Goal: Task Accomplishment & Management: Complete application form

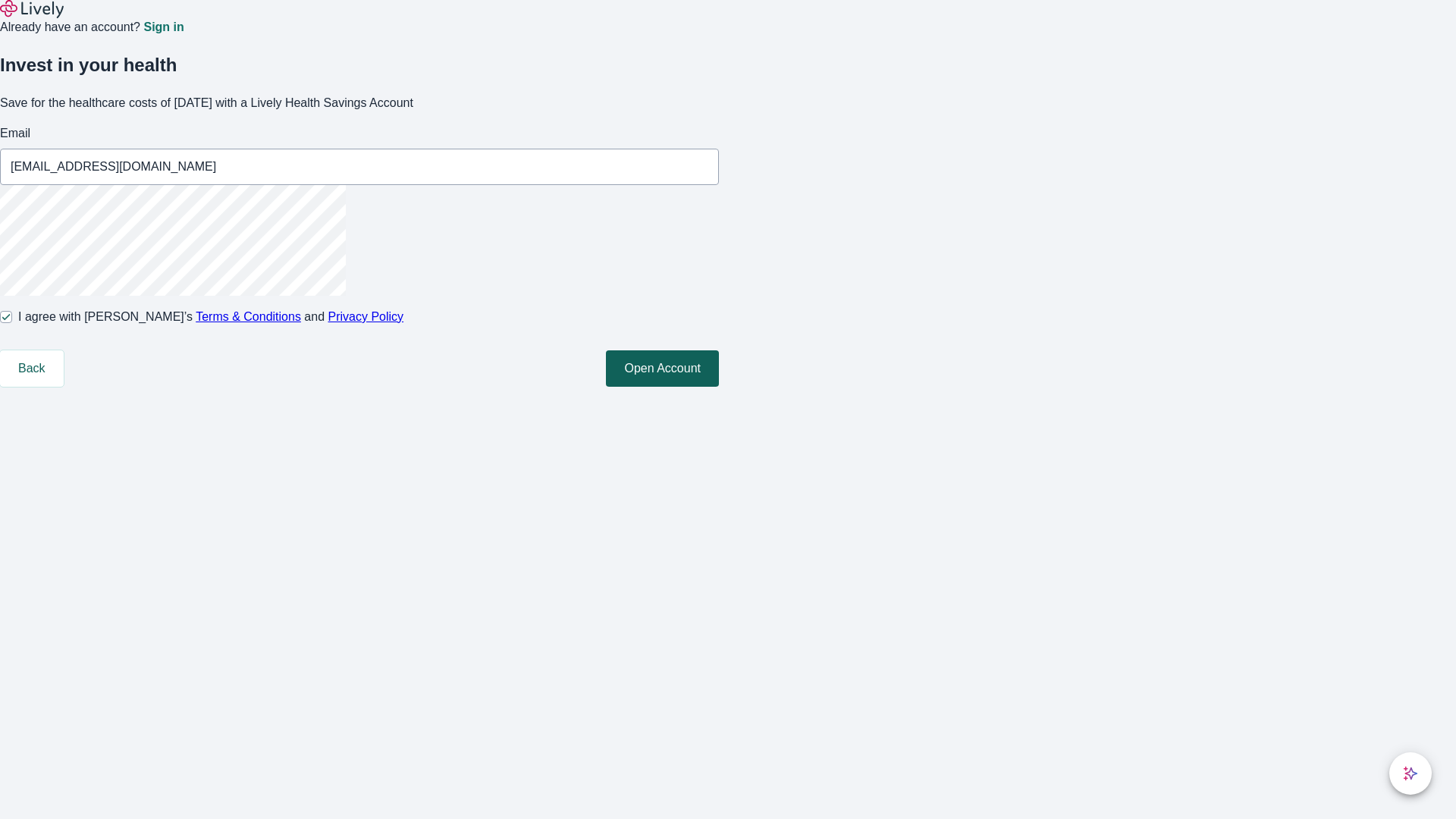
click at [719, 387] on button "Open Account" at bounding box center [662, 368] width 113 height 37
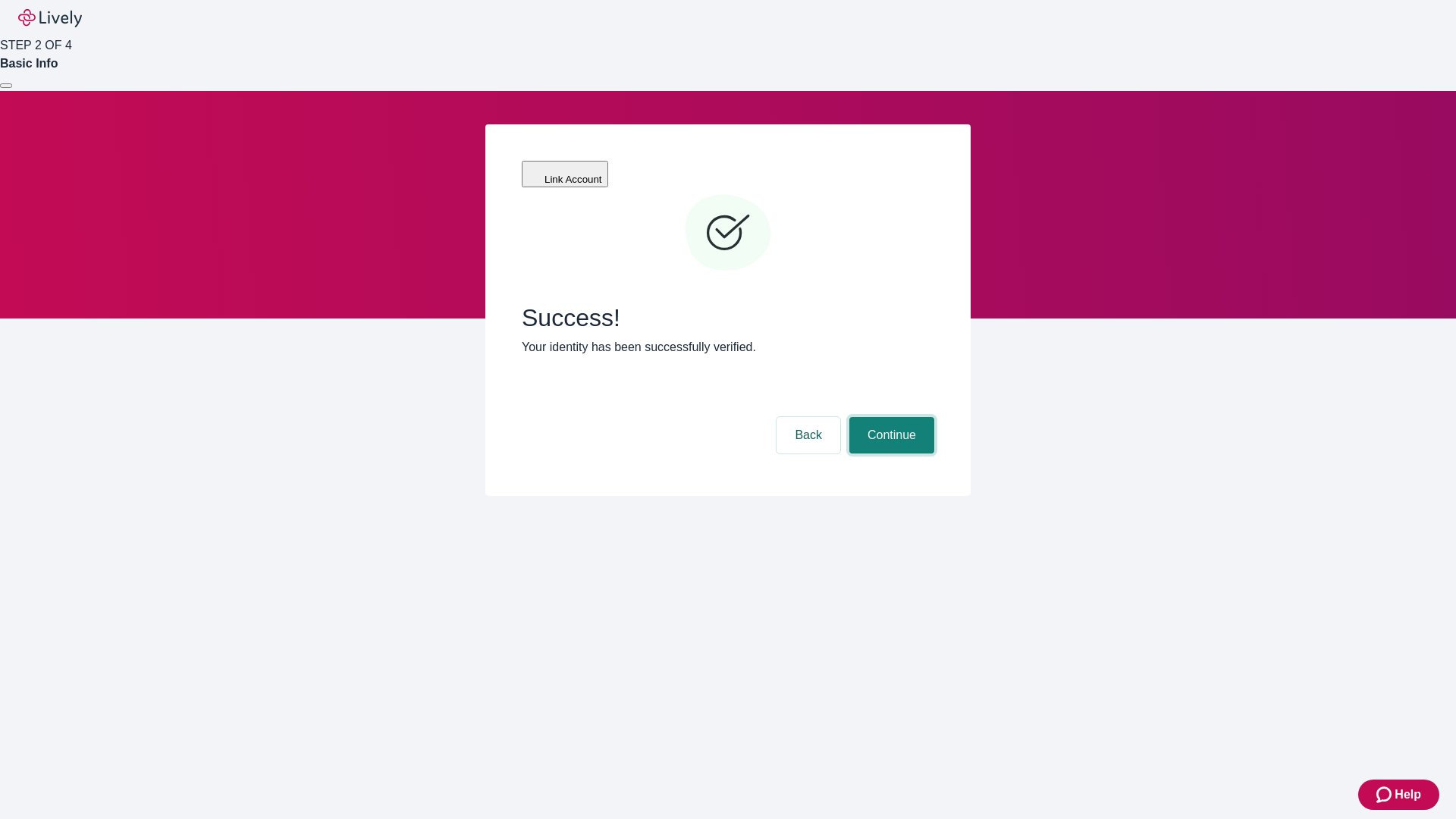
click at [890, 417] on button "Continue" at bounding box center [892, 435] width 85 height 37
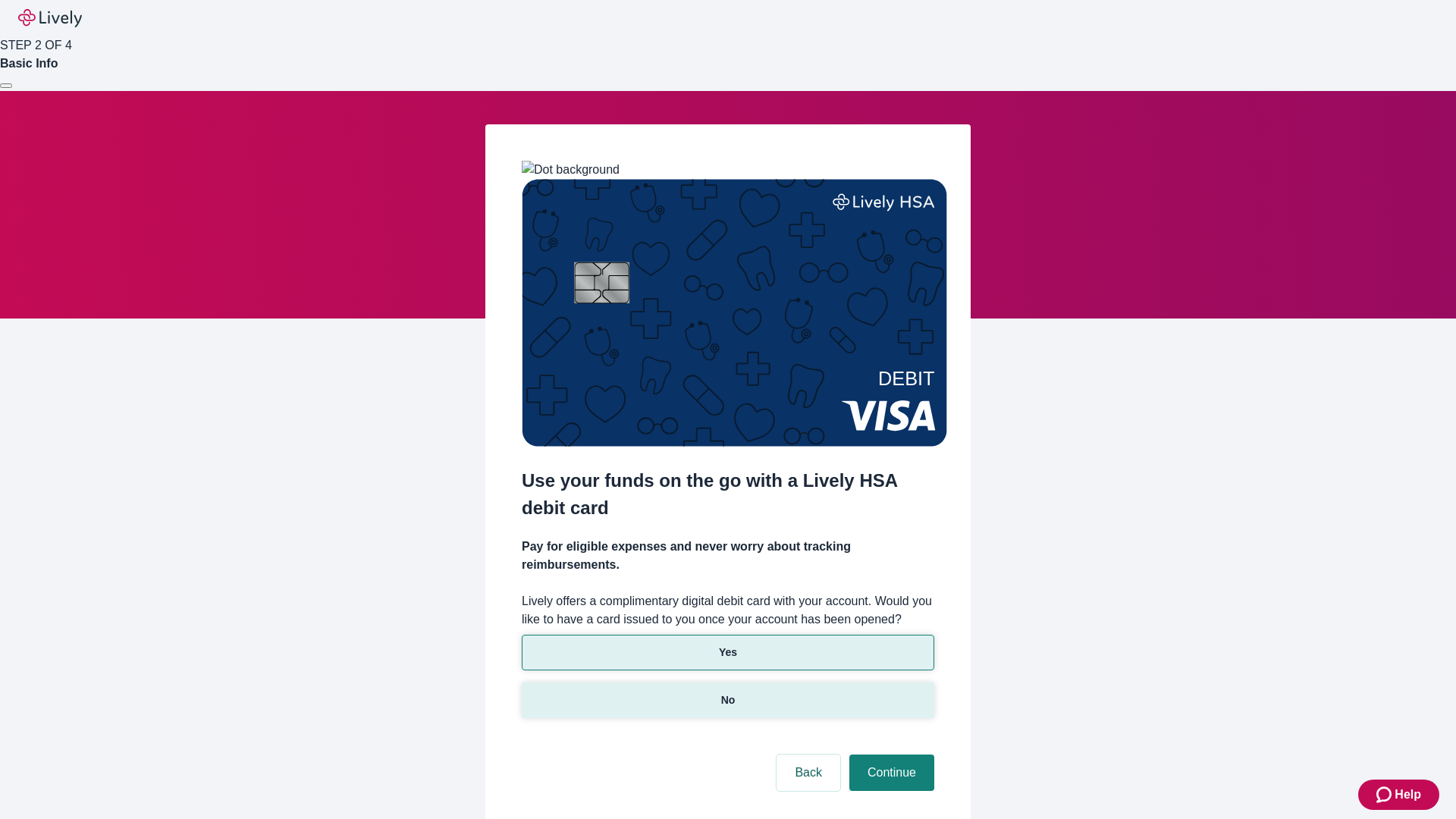
click at [727, 692] on p "No" at bounding box center [728, 700] width 14 height 16
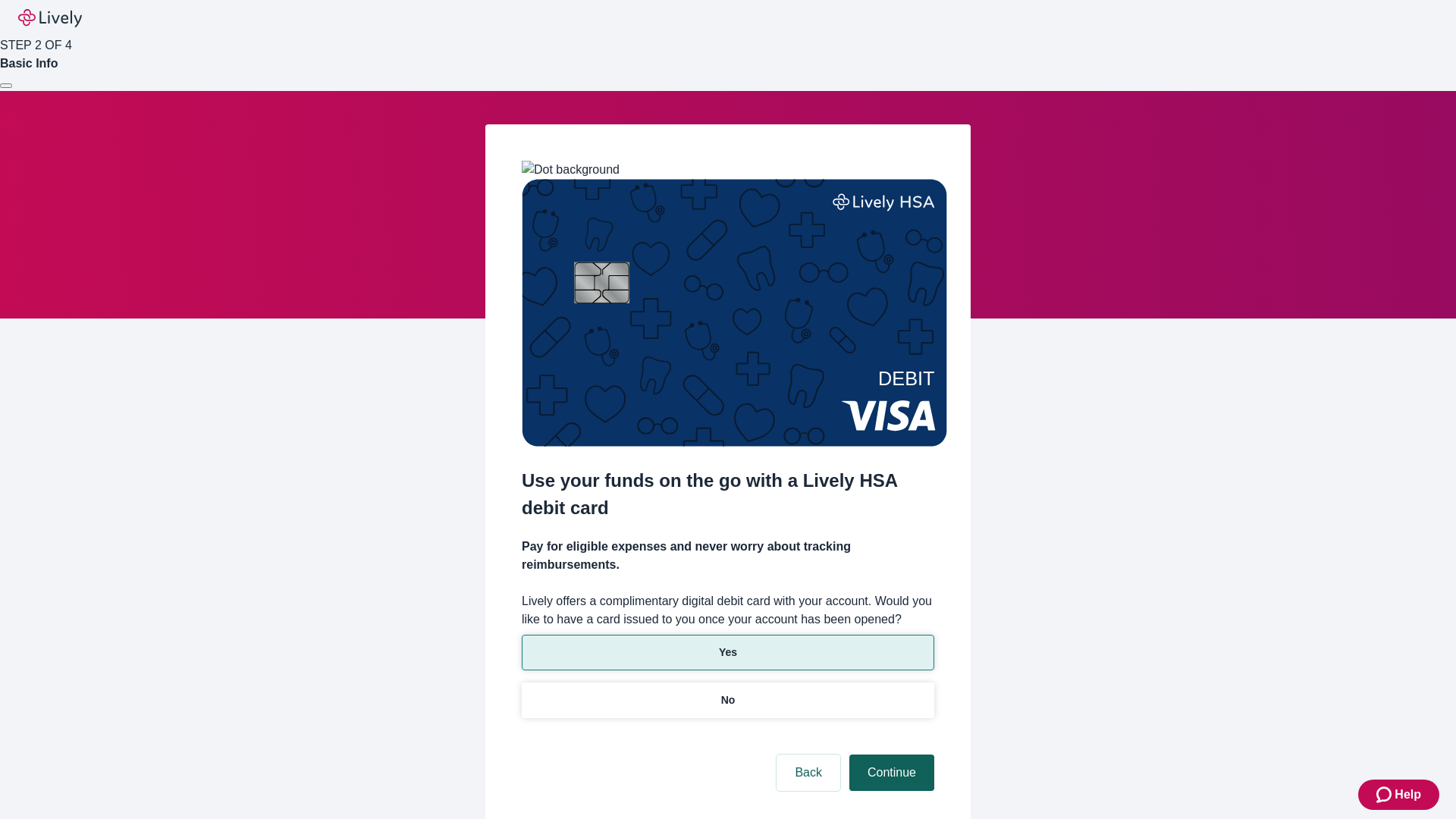
click at [890, 754] on button "Continue" at bounding box center [892, 772] width 85 height 37
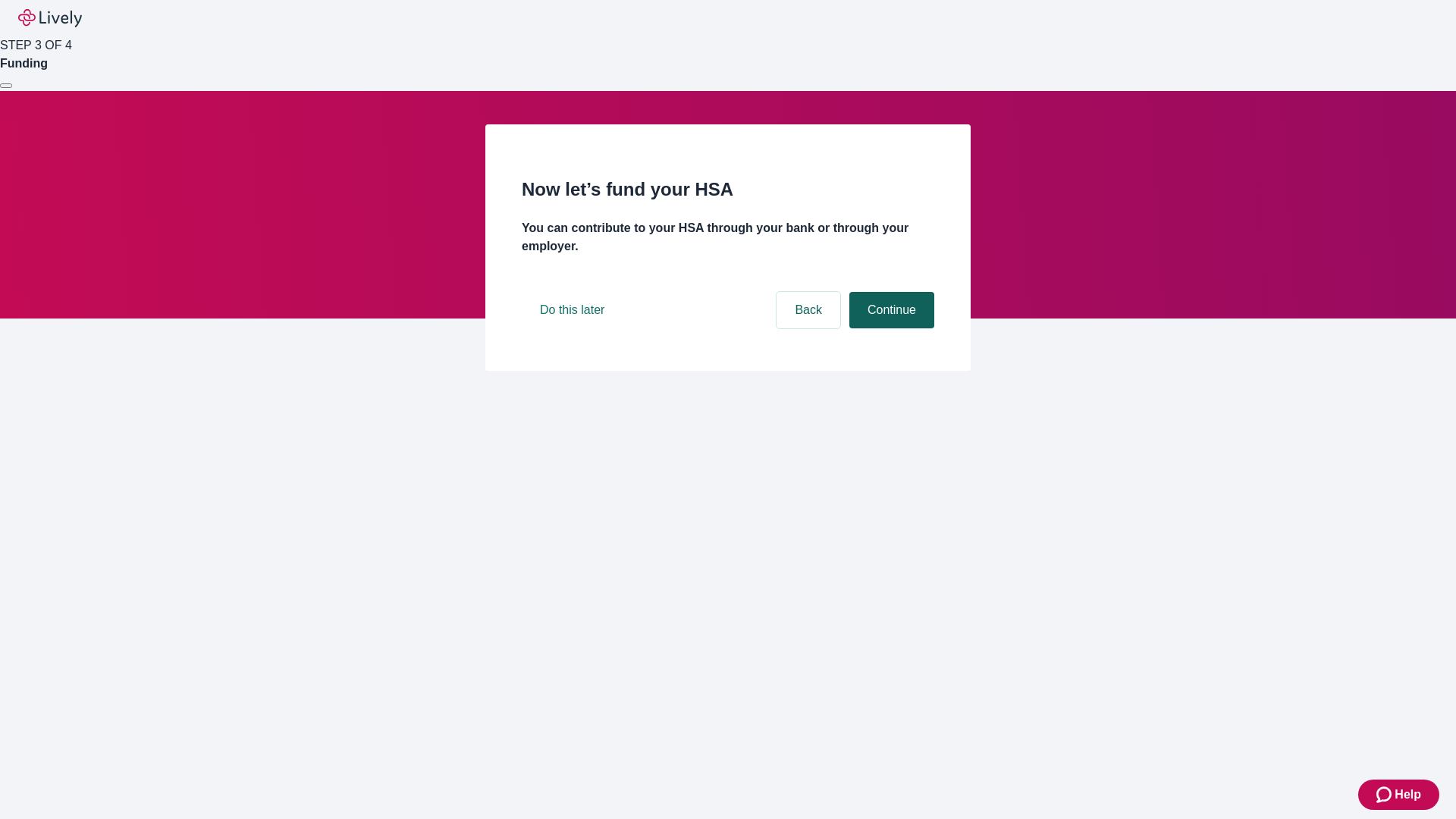
click at [890, 328] on button "Continue" at bounding box center [892, 310] width 85 height 37
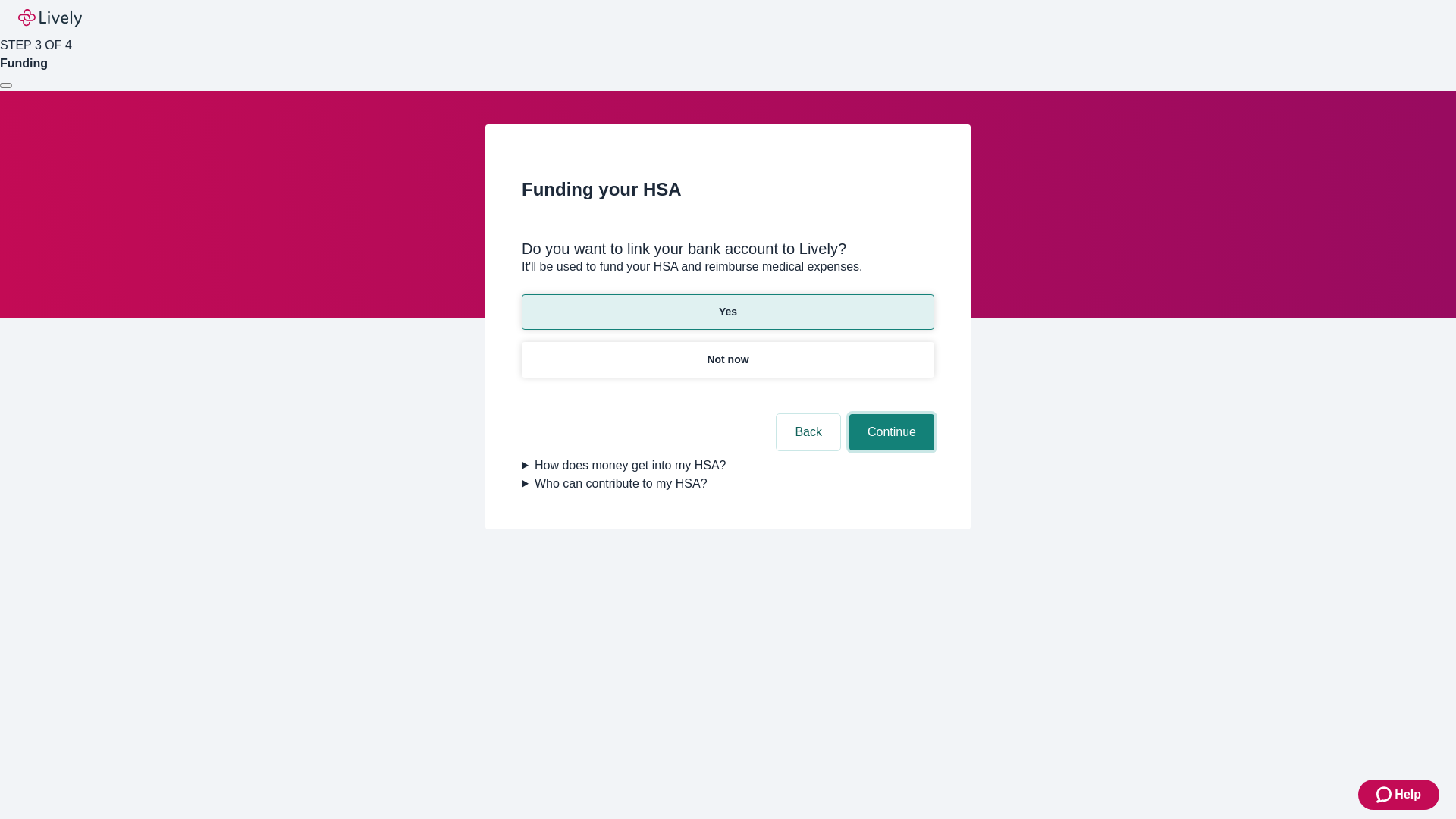
click at [890, 414] on button "Continue" at bounding box center [892, 432] width 85 height 37
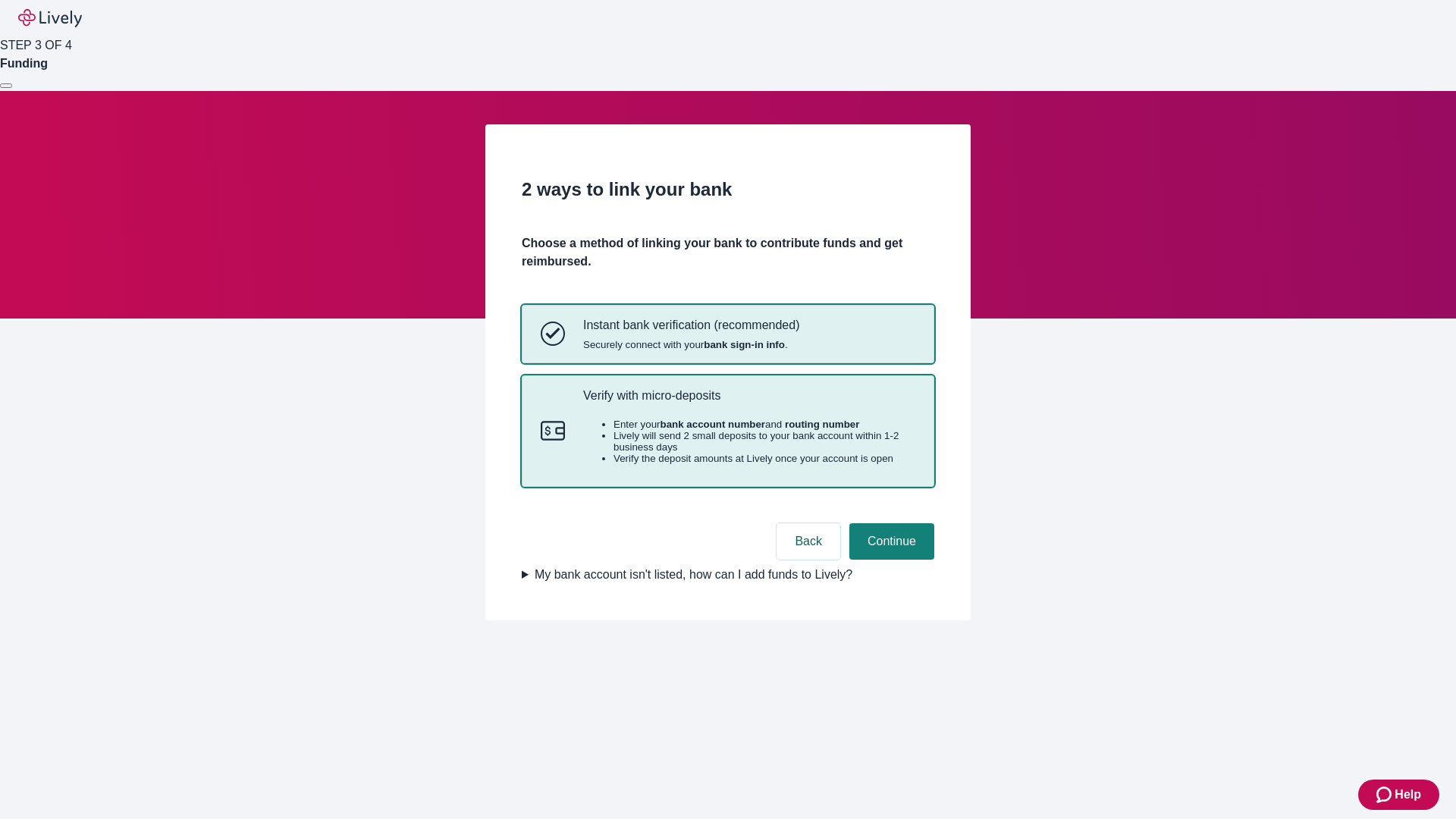
click at [748, 402] on p "Verify with micro-deposits" at bounding box center [749, 395] width 332 height 14
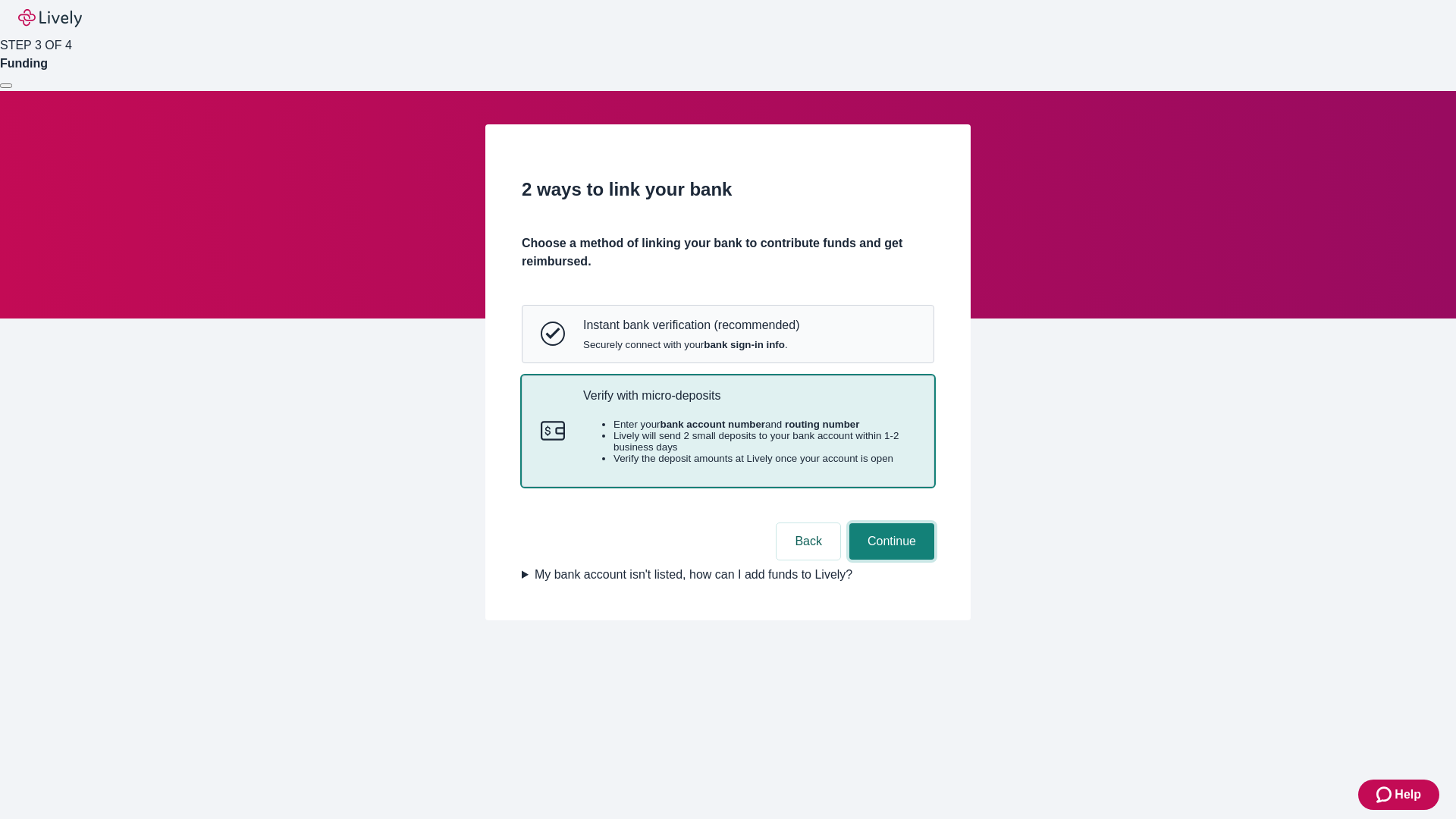
click at [890, 559] on button "Continue" at bounding box center [892, 541] width 85 height 37
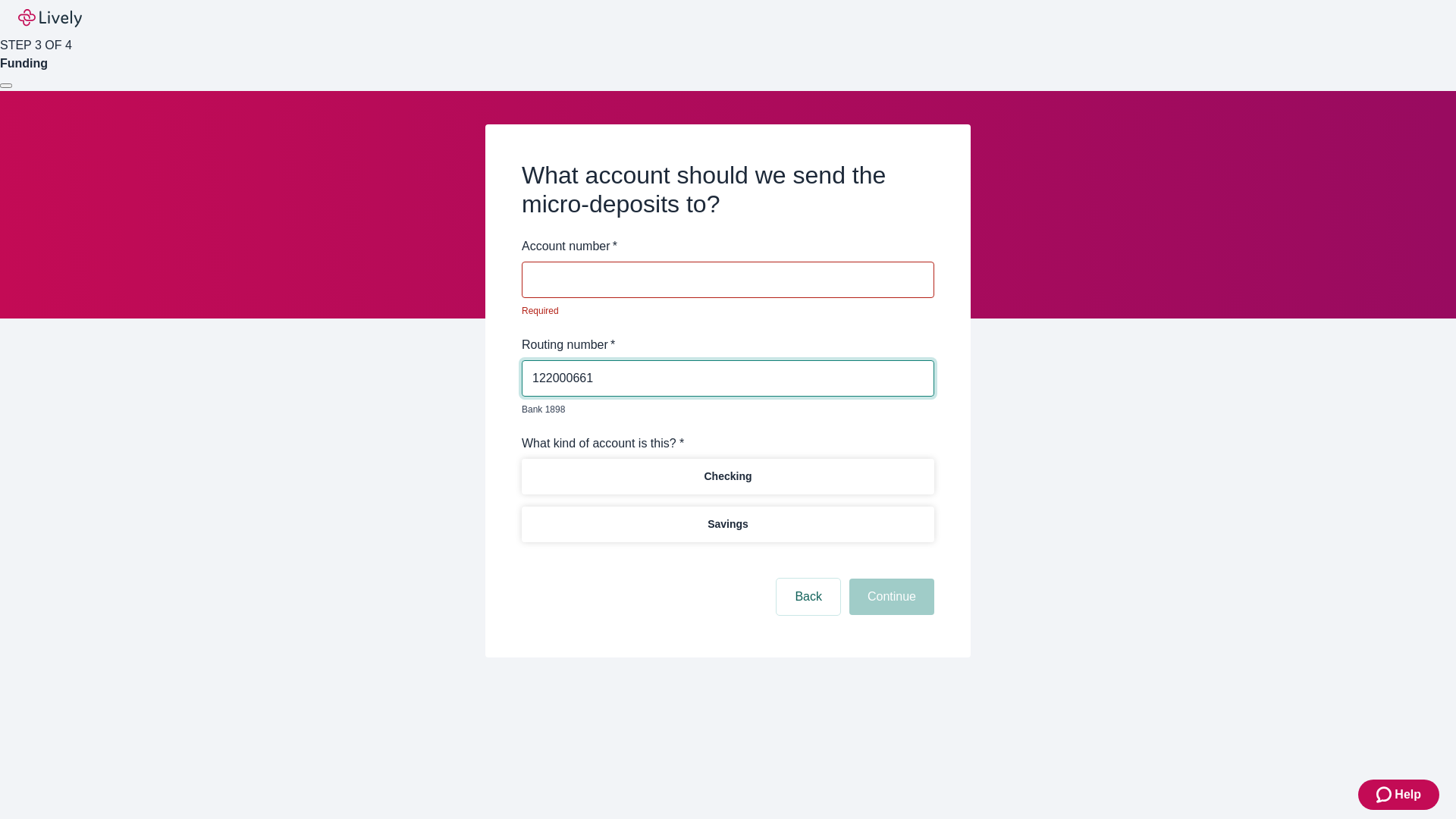
type input "122000661"
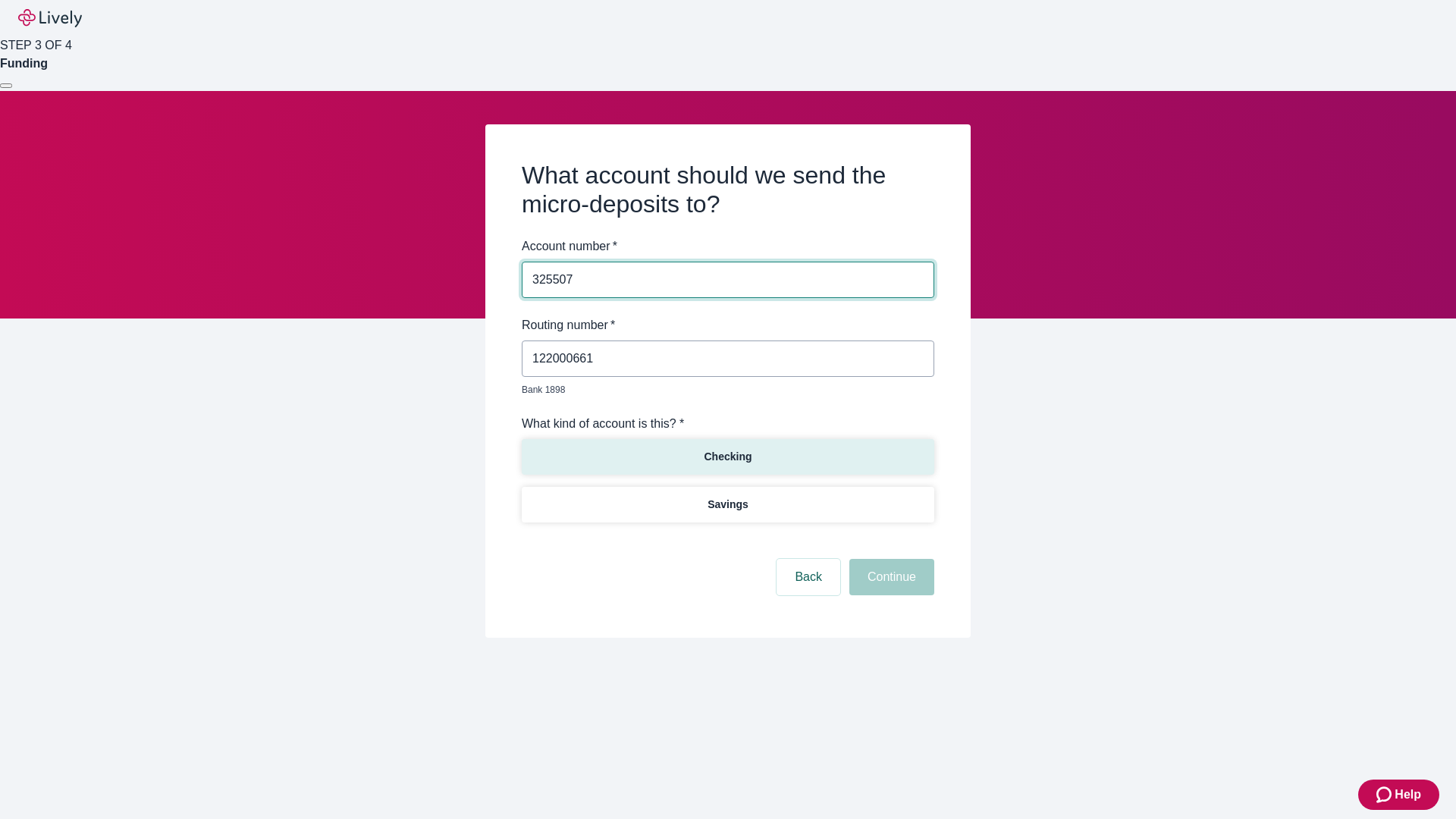
type input "325507"
click at [727, 448] on p "Checking" at bounding box center [727, 456] width 48 height 16
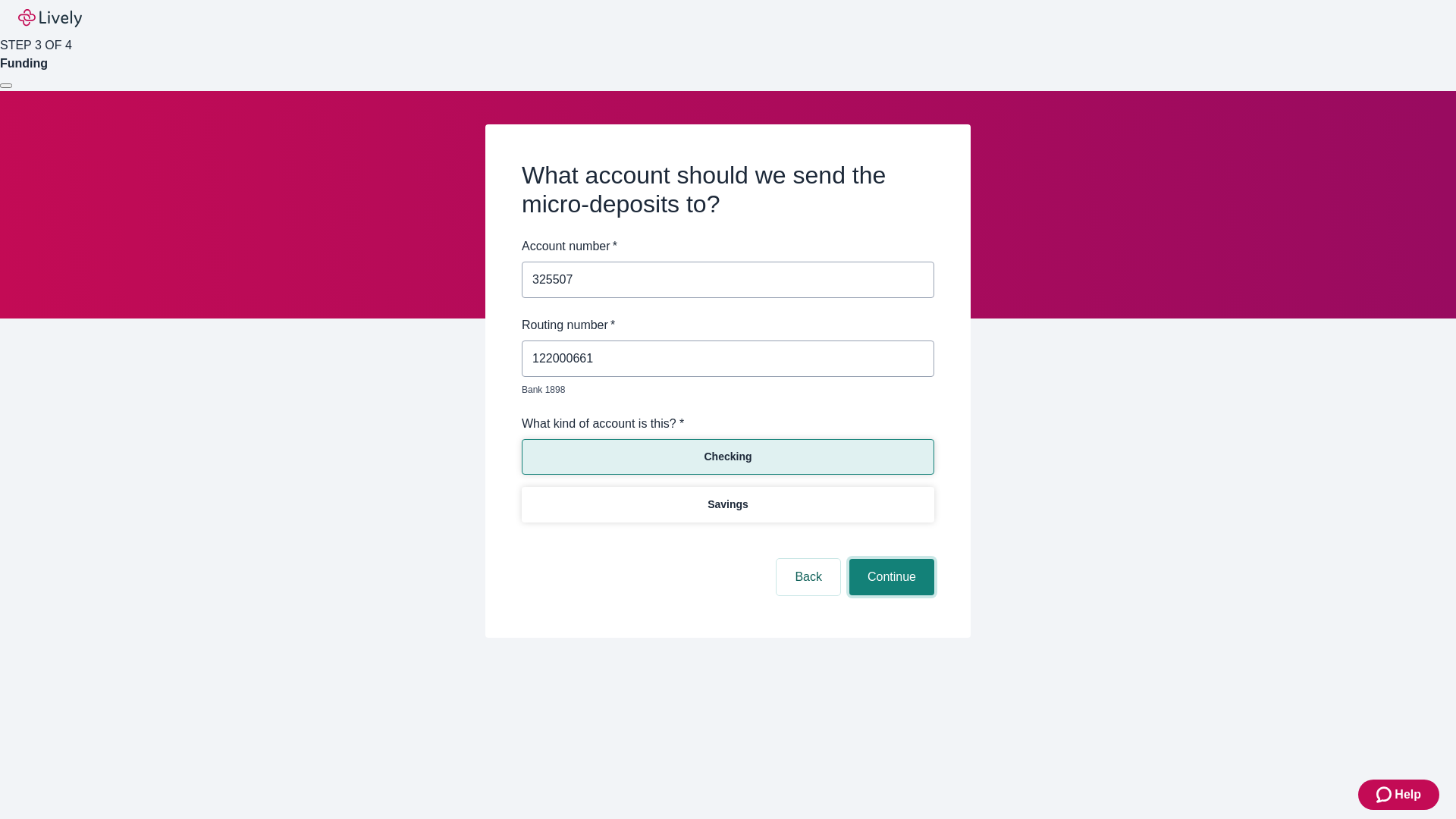
click at [890, 559] on button "Continue" at bounding box center [892, 576] width 85 height 37
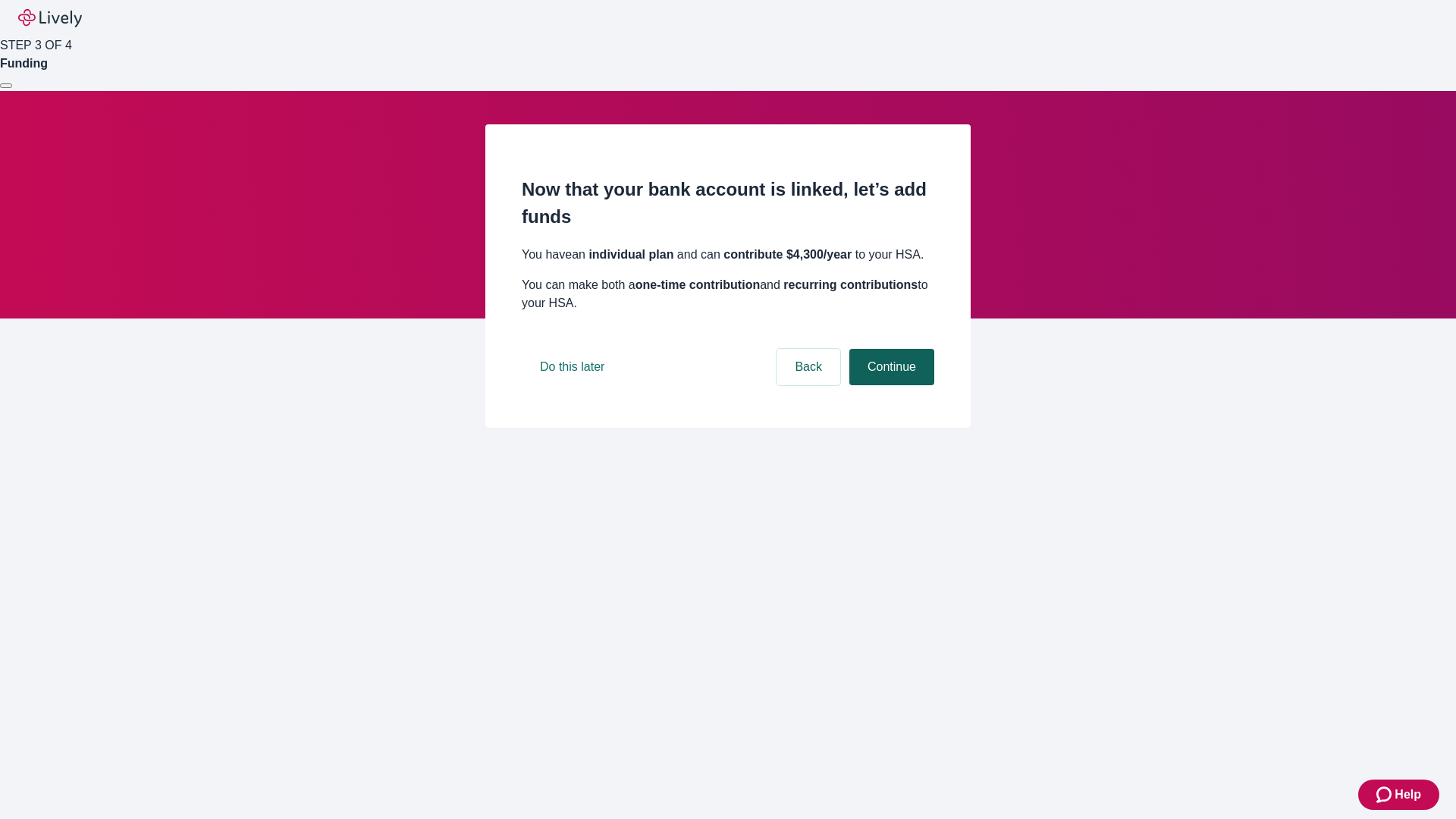
click at [890, 385] on button "Continue" at bounding box center [892, 367] width 85 height 37
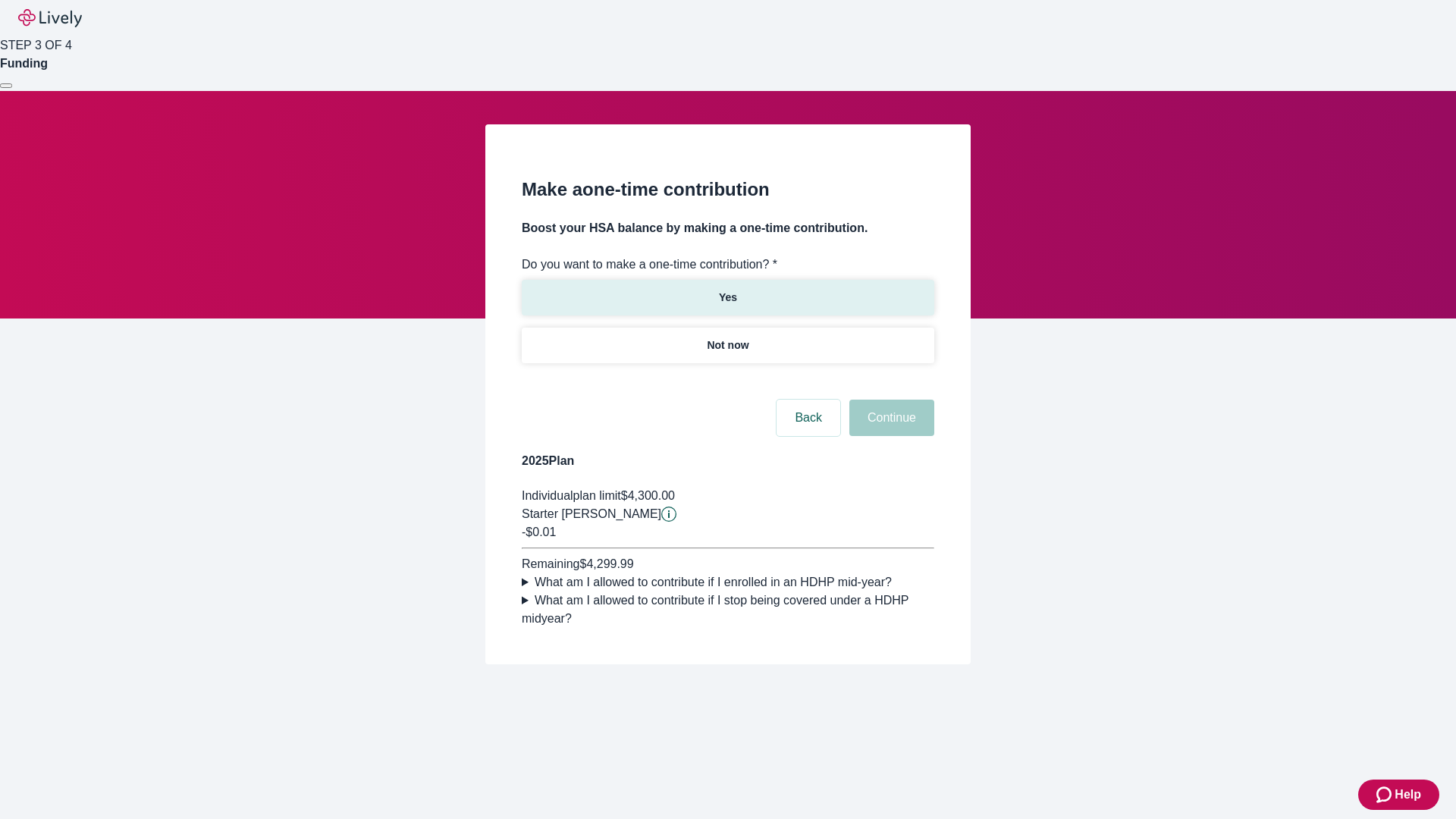
click at [727, 289] on p "Yes" at bounding box center [727, 297] width 18 height 16
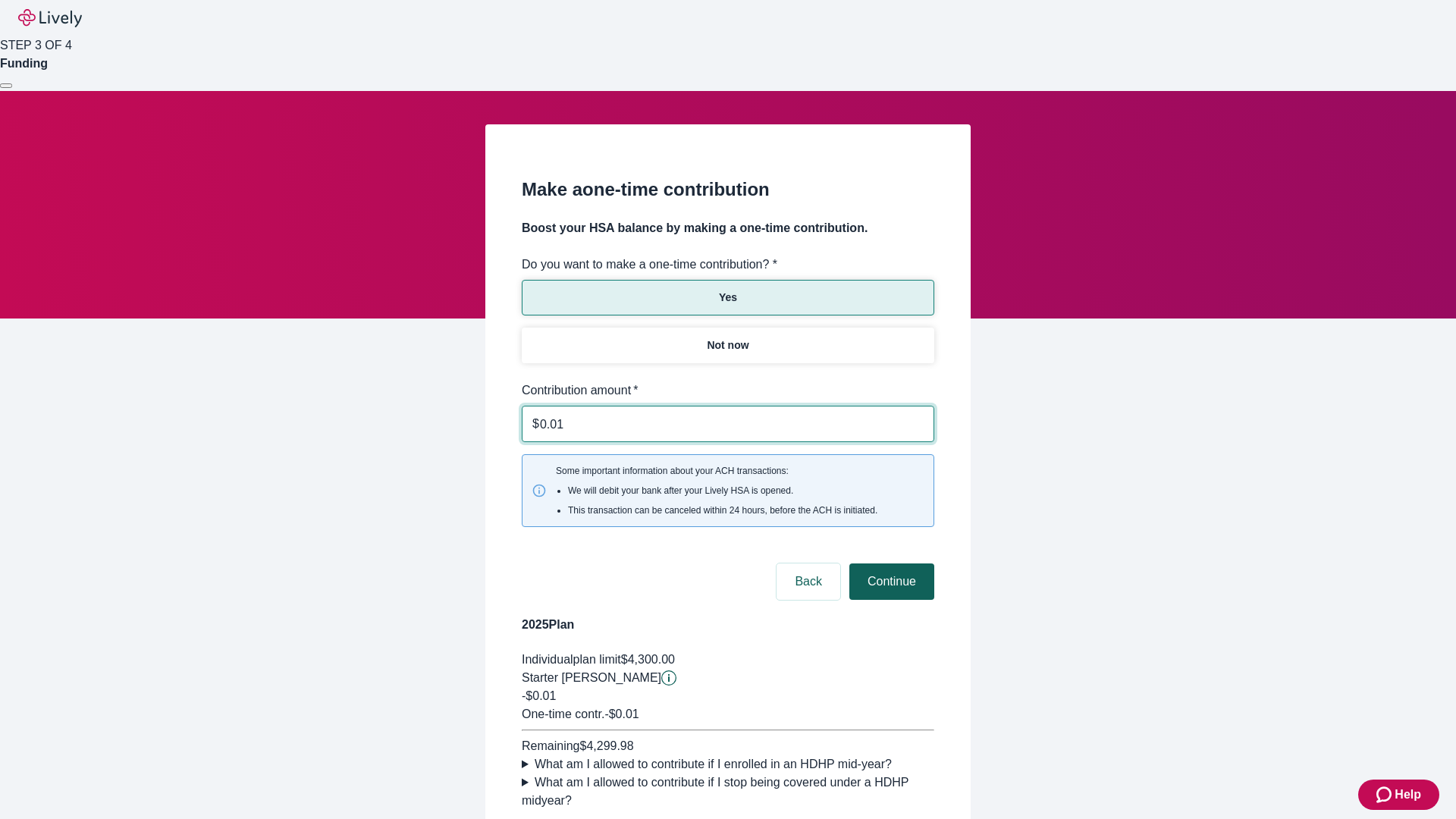
type input "0.01"
click at [890, 563] on button "Continue" at bounding box center [892, 581] width 85 height 37
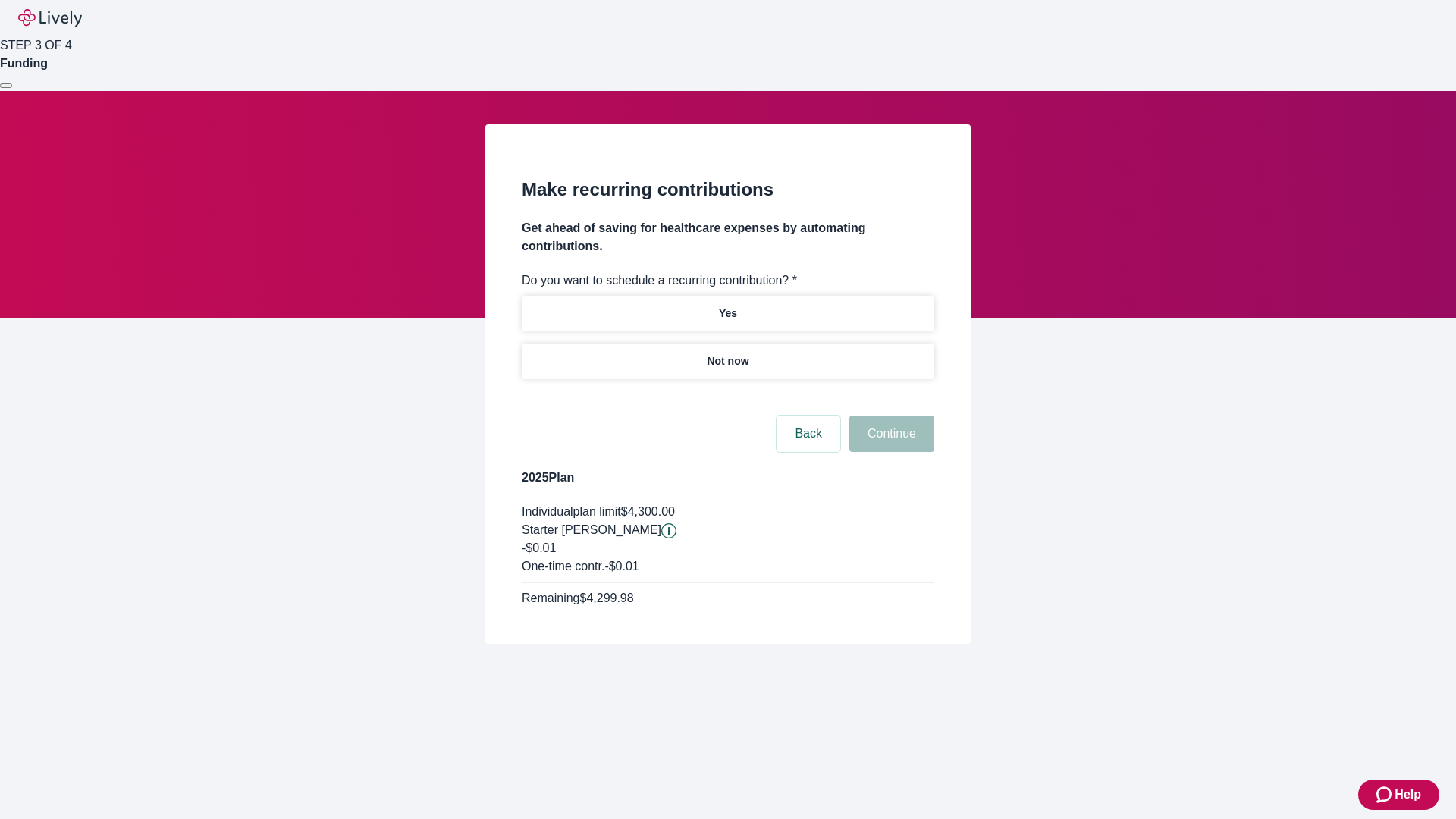
click at [727, 353] on p "Not now" at bounding box center [727, 361] width 41 height 16
click at [890, 416] on button "Continue" at bounding box center [892, 434] width 85 height 37
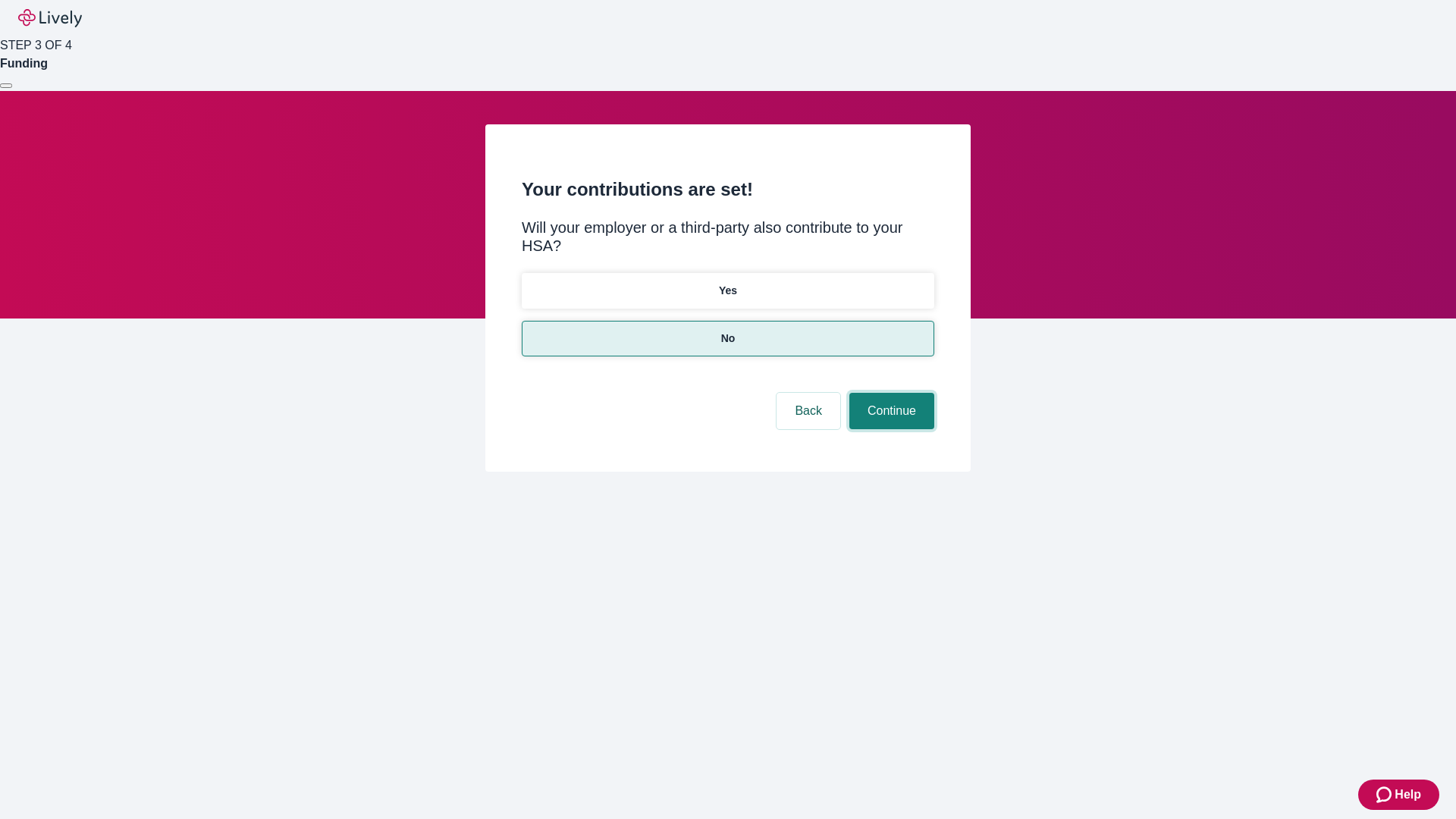
click at [890, 392] on button "Continue" at bounding box center [892, 410] width 85 height 37
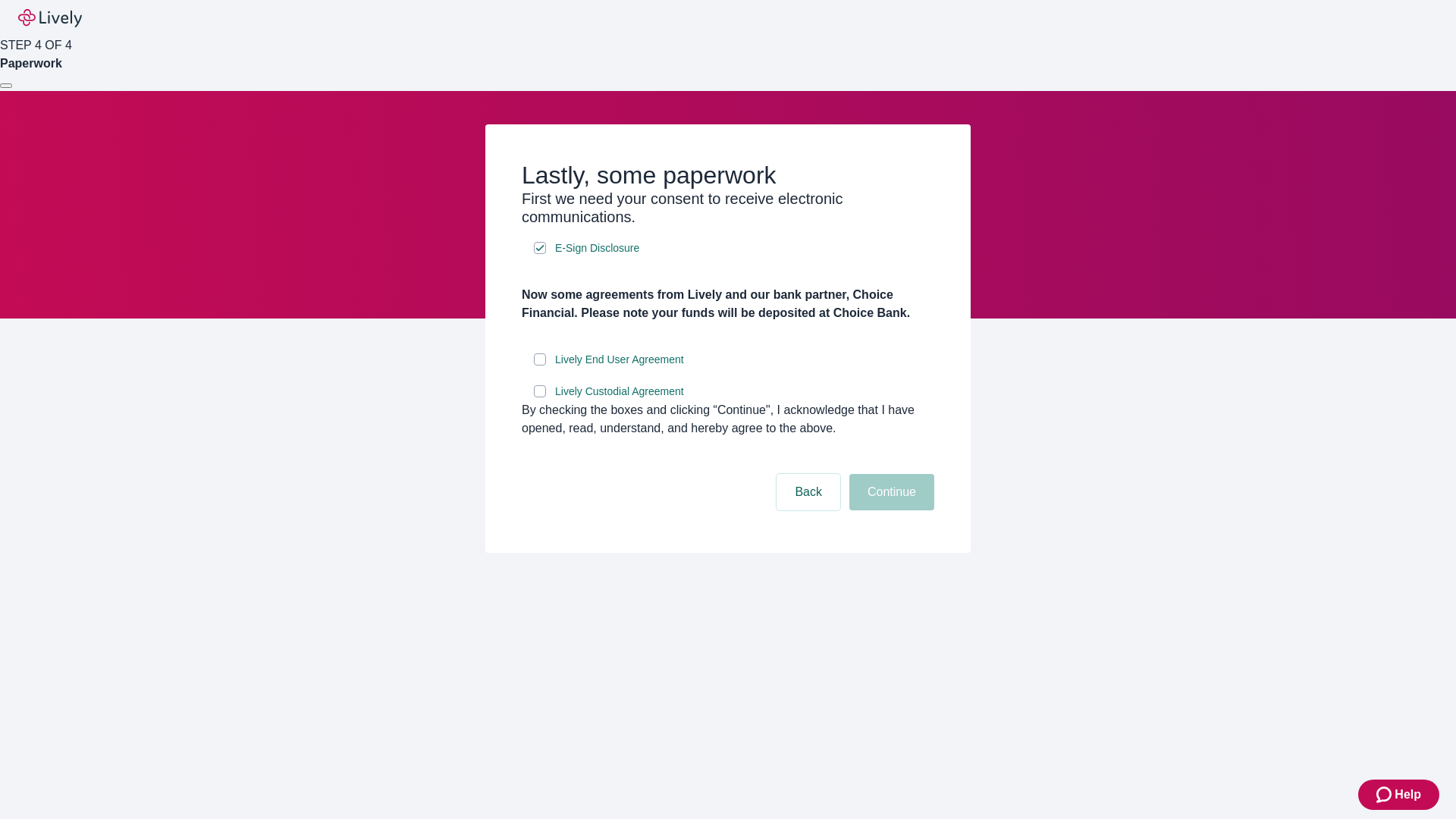
click at [540, 365] on input "Lively End User Agreement" at bounding box center [540, 360] width 12 height 12
checkbox input "true"
click at [540, 397] on input "Lively Custodial Agreement" at bounding box center [540, 392] width 12 height 12
checkbox input "true"
click at [890, 510] on button "Continue" at bounding box center [892, 491] width 85 height 37
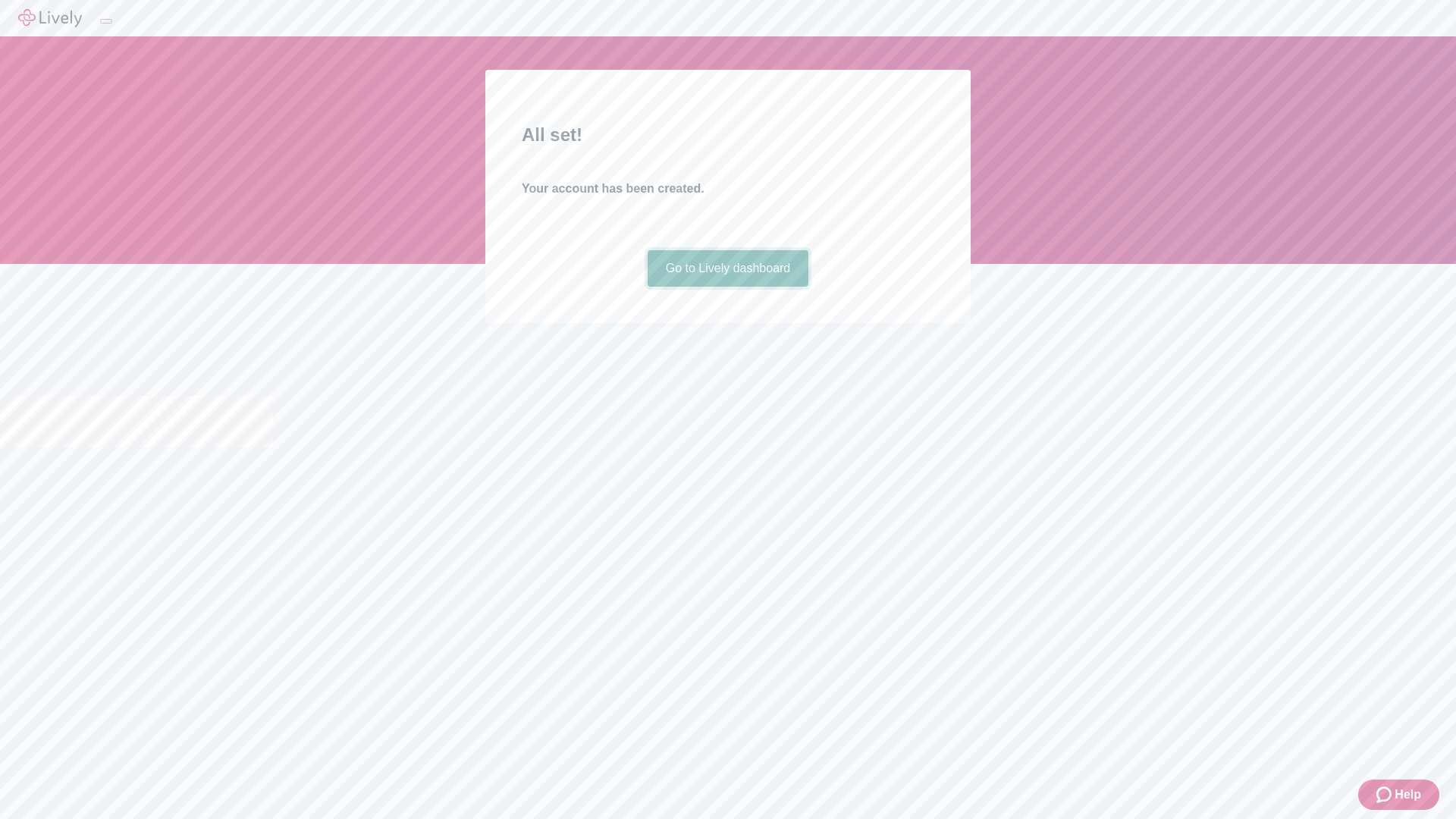
click at [727, 286] on link "Go to Lively dashboard" at bounding box center [728, 268] width 162 height 37
